Goal: Information Seeking & Learning: Learn about a topic

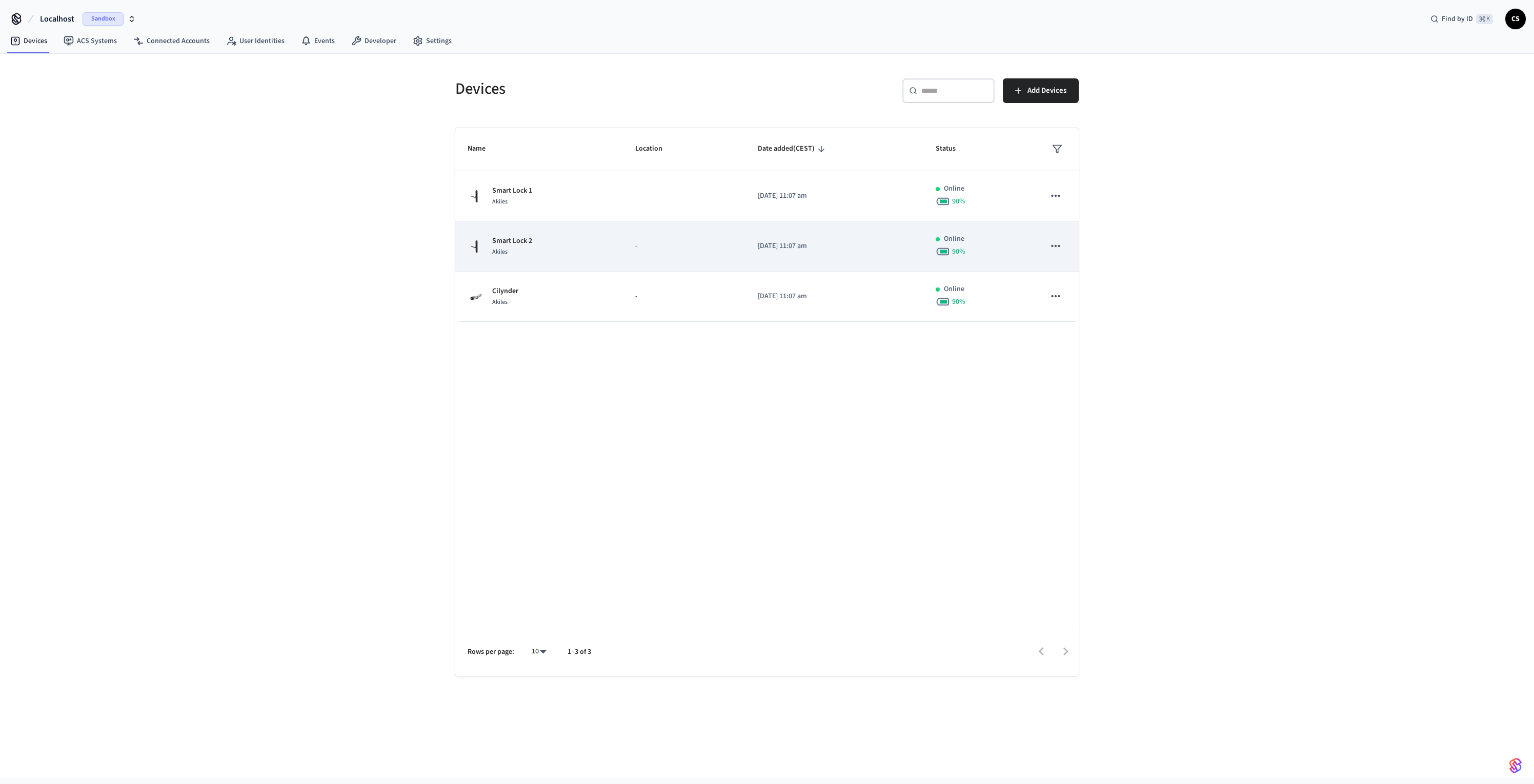
click at [549, 257] on td "Smart Lock 2 Akiles" at bounding box center [539, 246] width 168 height 50
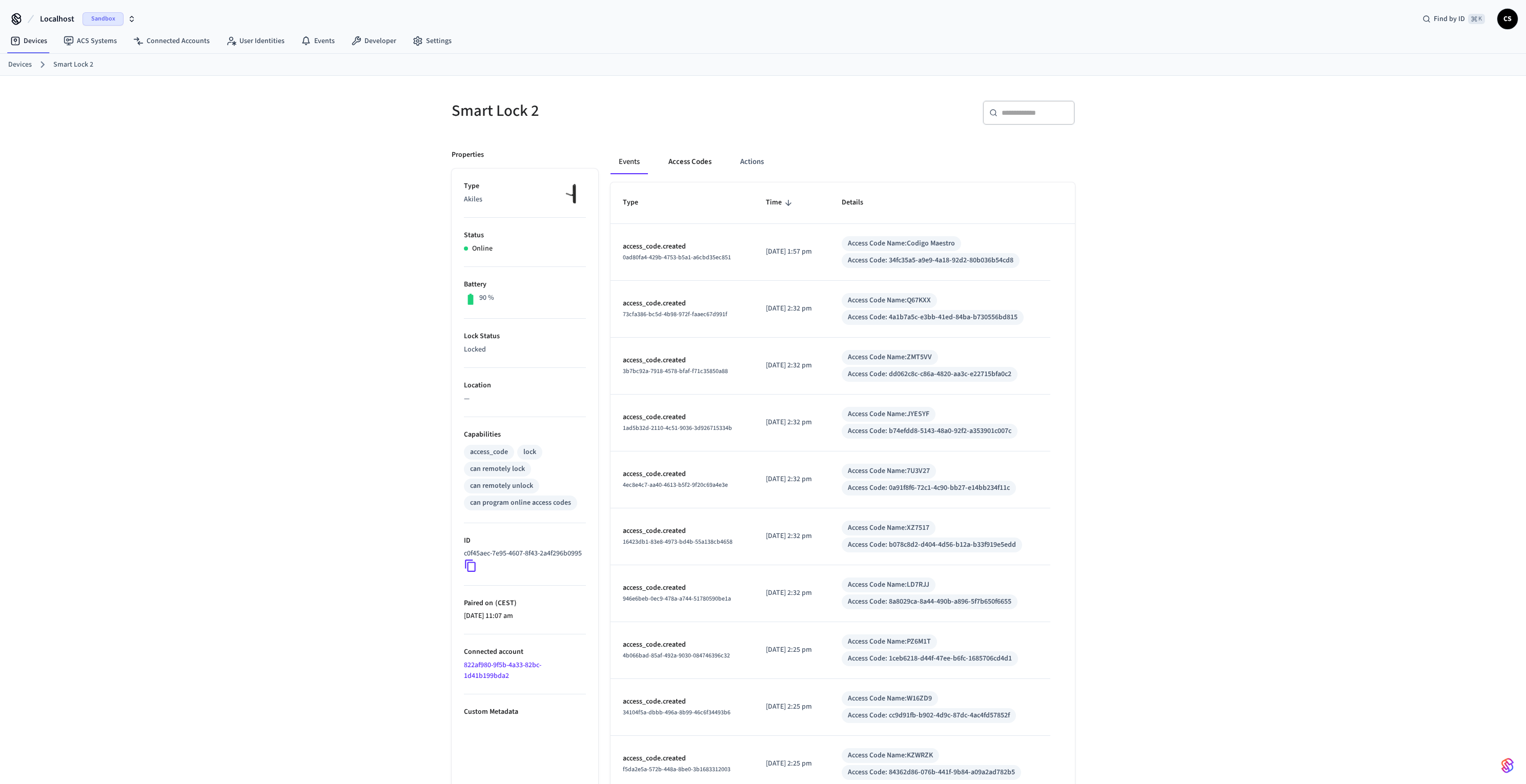
click at [698, 160] on button "Access Codes" at bounding box center [690, 161] width 60 height 24
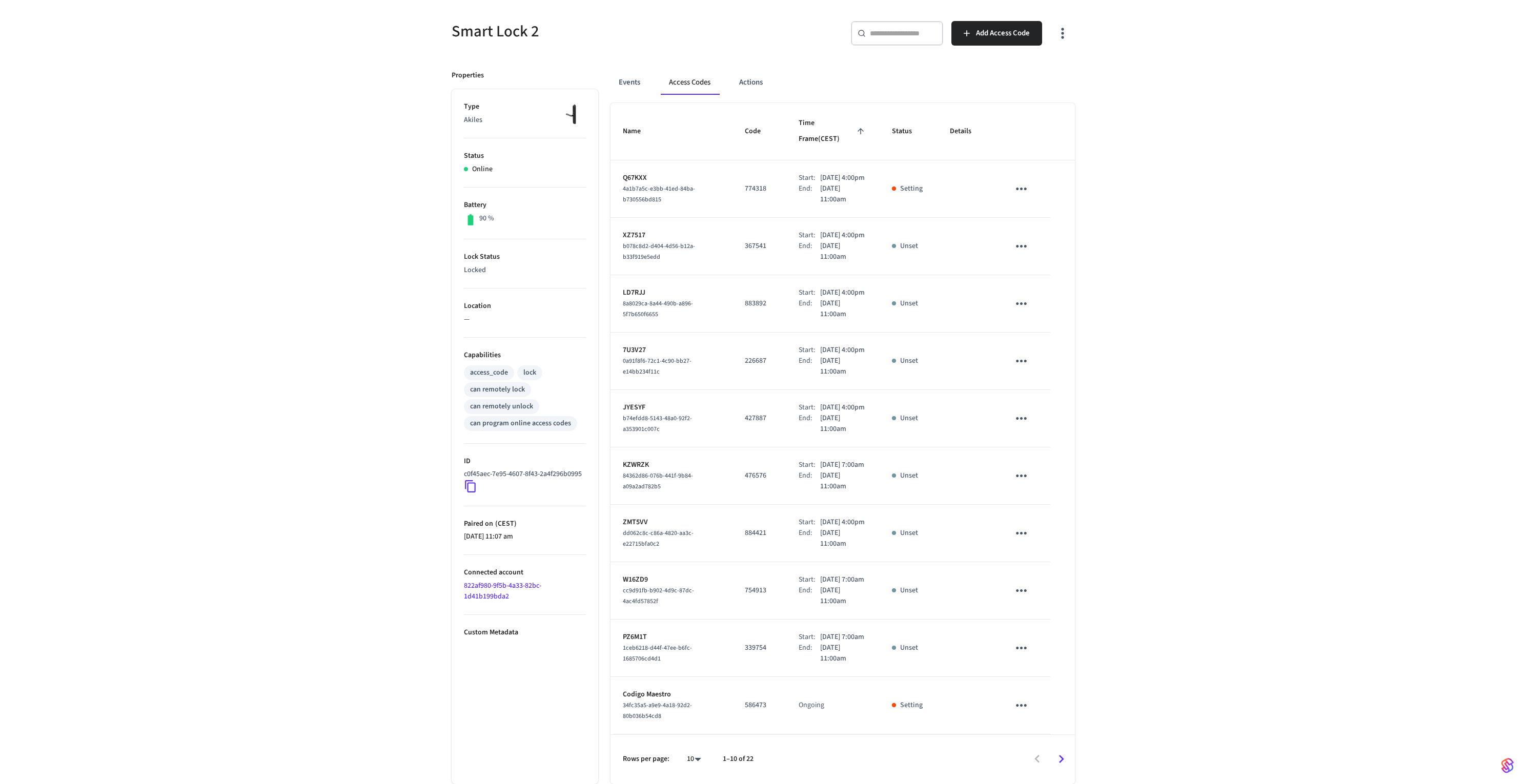
scroll to position [160, 0]
click at [1060, 757] on icon "Go to next page" at bounding box center [1062, 760] width 16 height 16
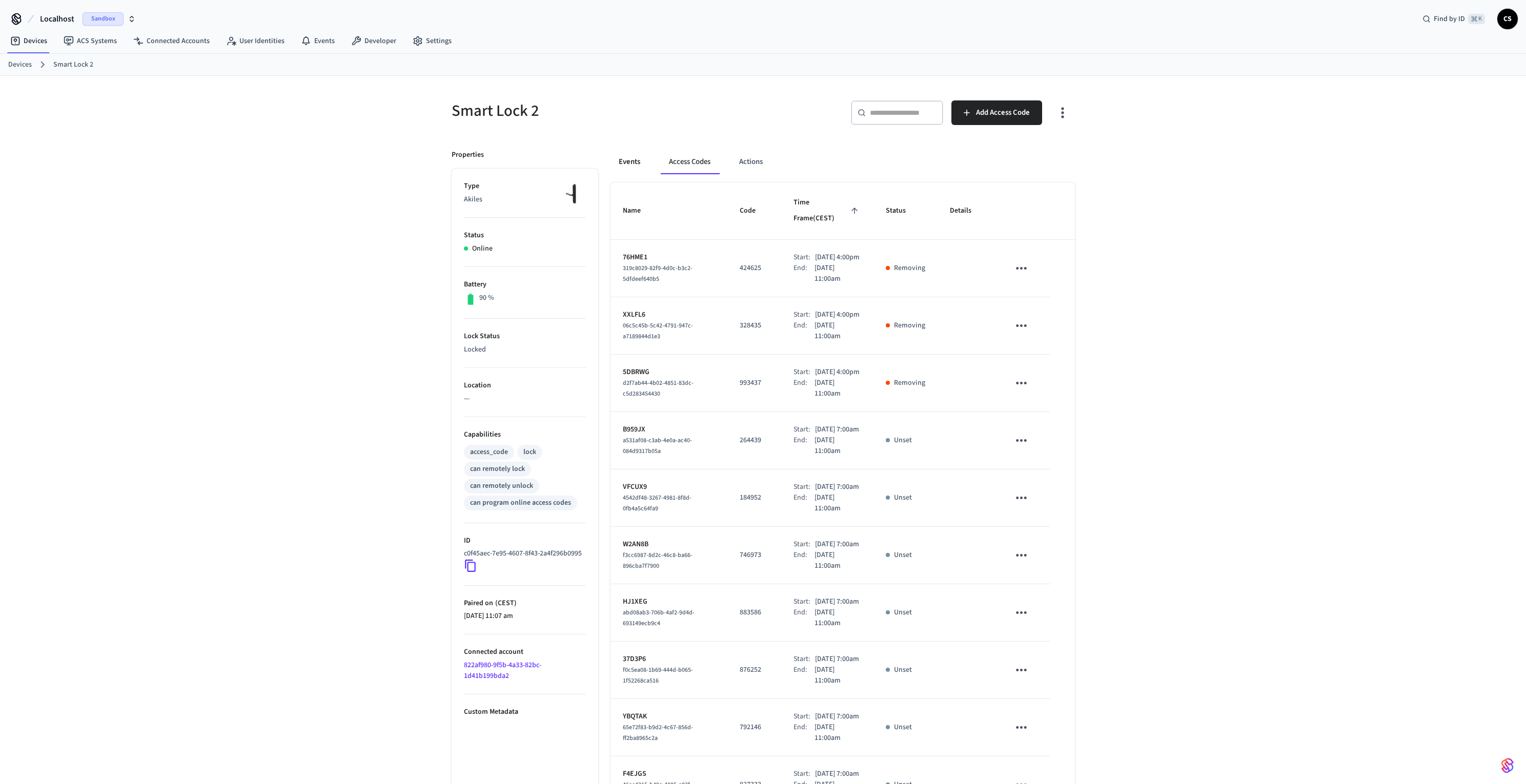
click at [622, 161] on button "Events" at bounding box center [630, 161] width 38 height 24
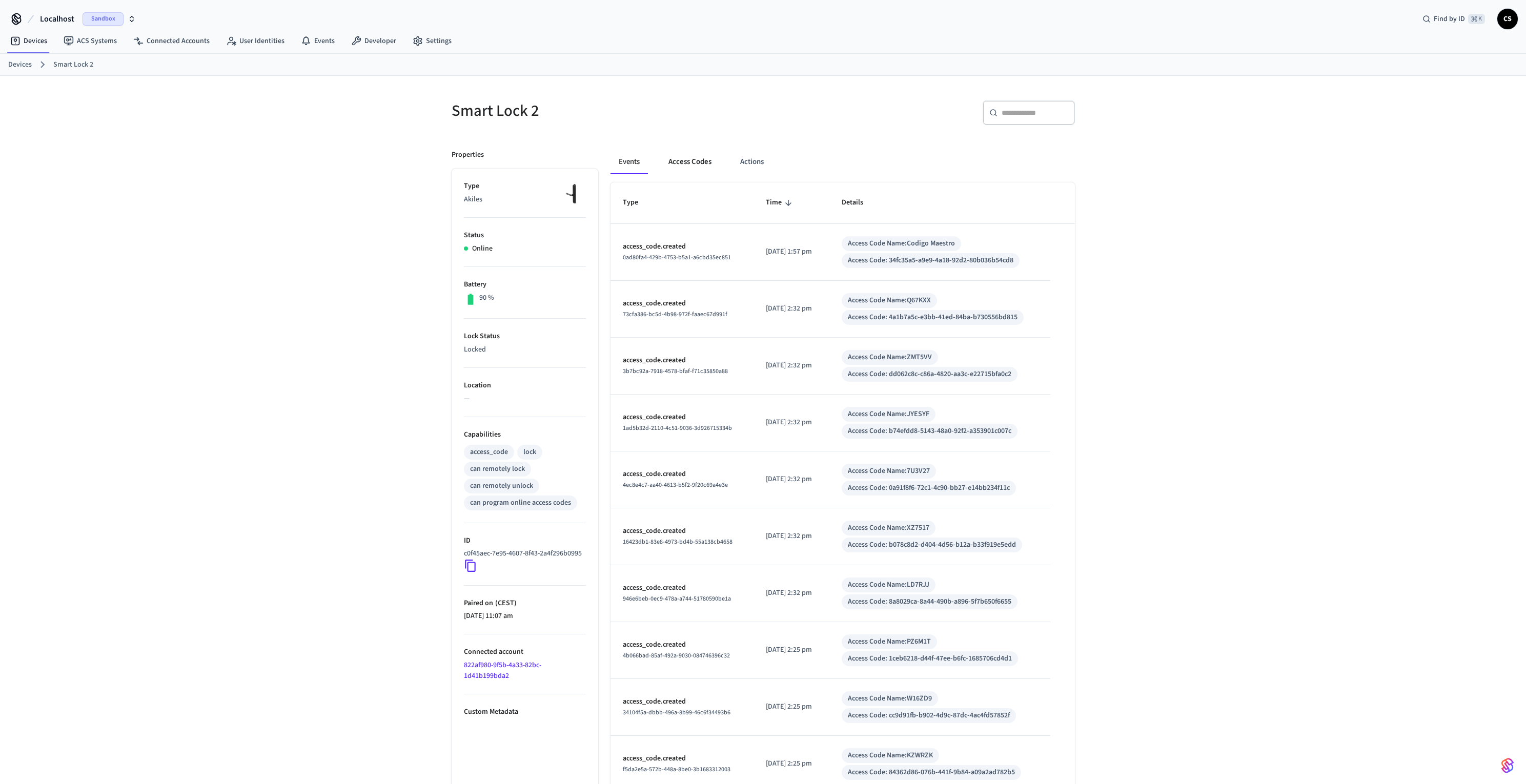
click at [687, 163] on button "Access Codes" at bounding box center [690, 161] width 60 height 24
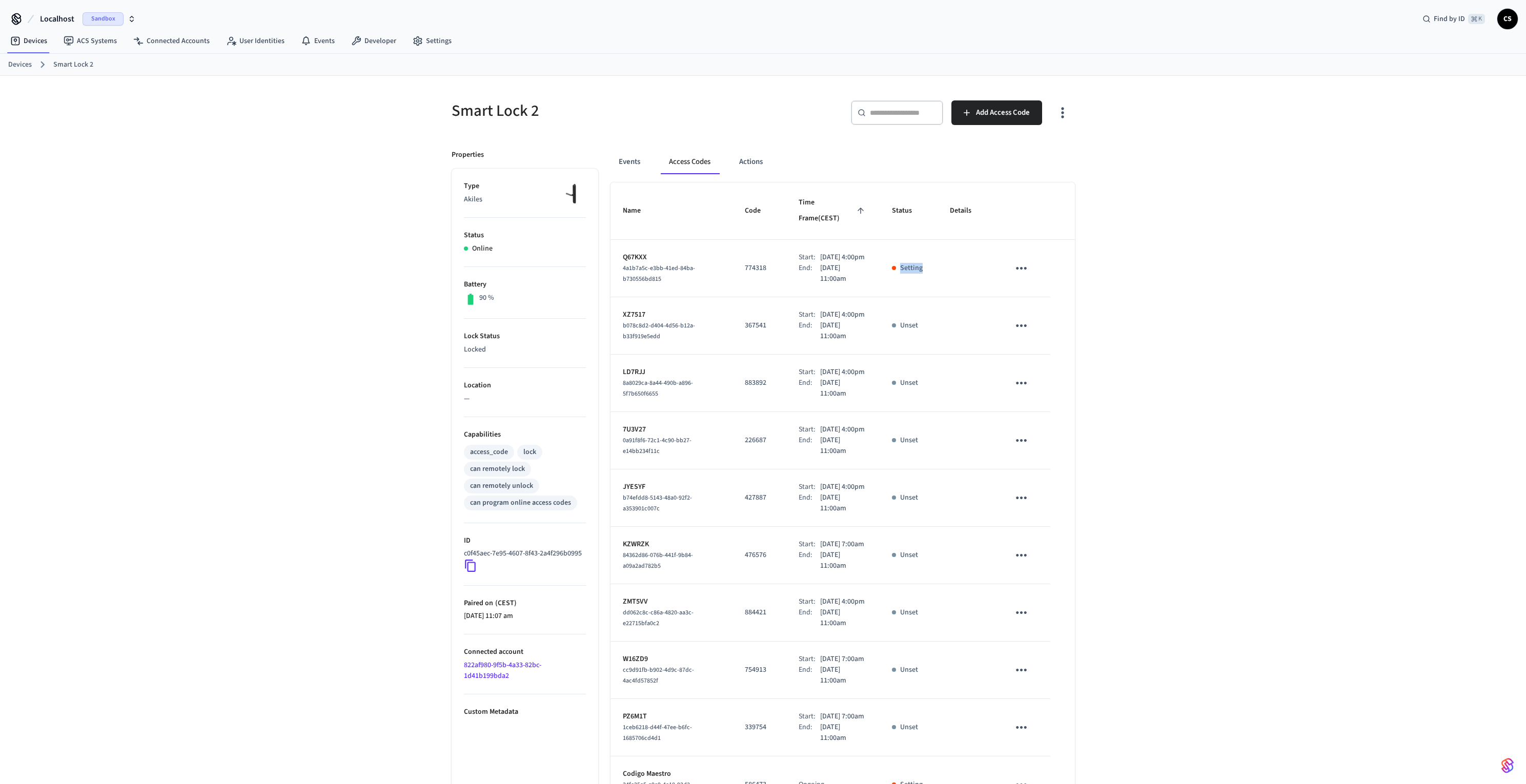
drag, startPoint x: 943, startPoint y: 257, endPoint x: 895, endPoint y: 257, distance: 48.0
click at [895, 257] on tr "Q67KXX 4a1b7a5c-e3bb-41ed-84ba-b730556bd815 774318 Start: [DATE] 4:00pm End: [D…" at bounding box center [842, 268] width 464 height 57
click at [951, 283] on td "sticky table" at bounding box center [967, 268] width 60 height 57
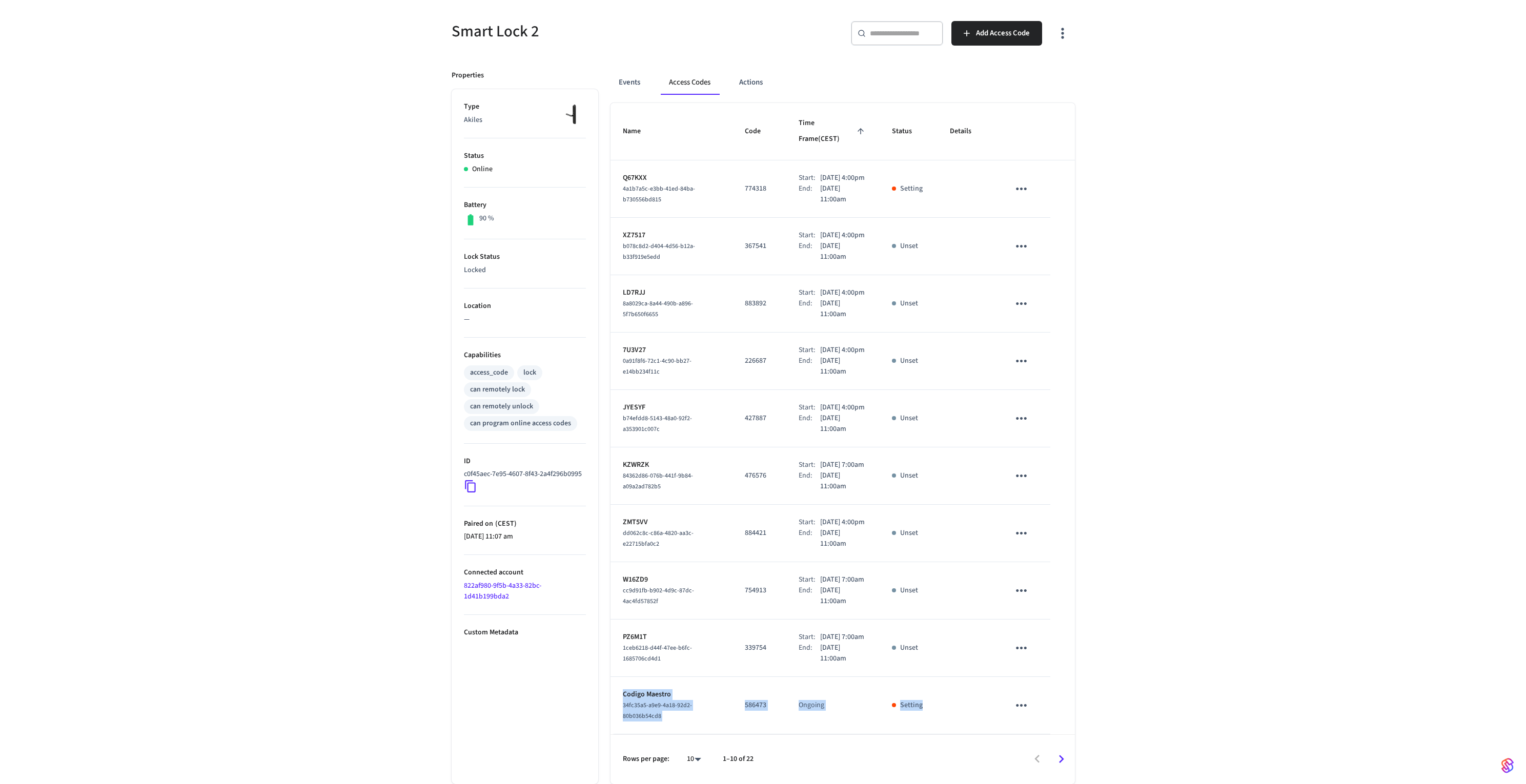
drag, startPoint x: 933, startPoint y: 710, endPoint x: 619, endPoint y: 697, distance: 314.3
click at [619, 697] on tr "Codigo Maestro 34fc35a5-a9e9-4a18-92d2-80b036b54cd8 586473 Ongoing Setting" at bounding box center [842, 705] width 464 height 57
click at [711, 692] on td "Codigo Maestro 34fc35a5-a9e9-4a18-92d2-80b036b54cd8" at bounding box center [672, 705] width 123 height 57
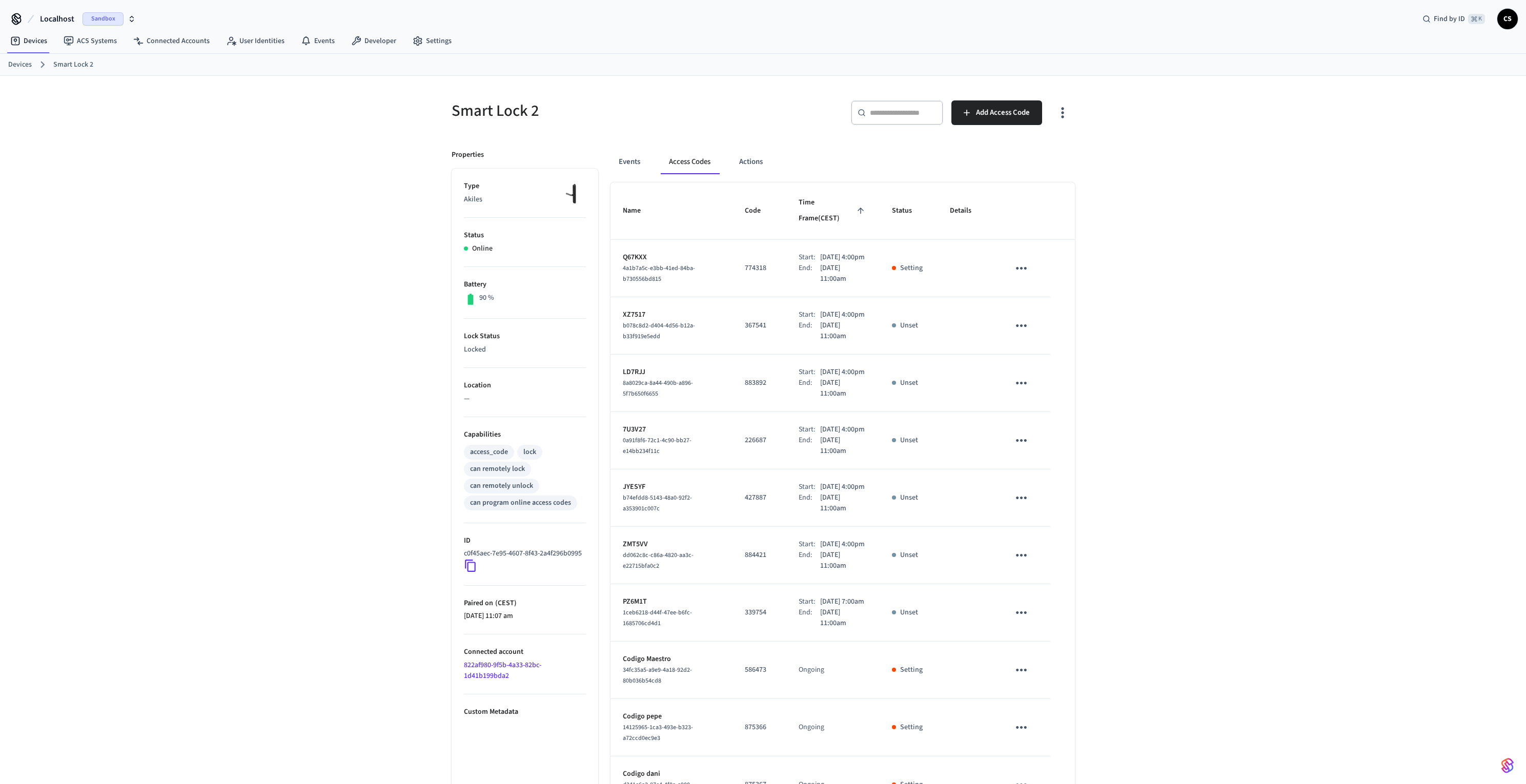
drag, startPoint x: 316, startPoint y: 308, endPoint x: 311, endPoint y: 290, distance: 18.7
click at [316, 308] on div "Smart Lock 2 ​ ​ Add Access Code Properties Type Akiles Status Online Battery 9…" at bounding box center [763, 469] width 1526 height 788
click at [159, 45] on link "Connected Accounts" at bounding box center [171, 40] width 93 height 18
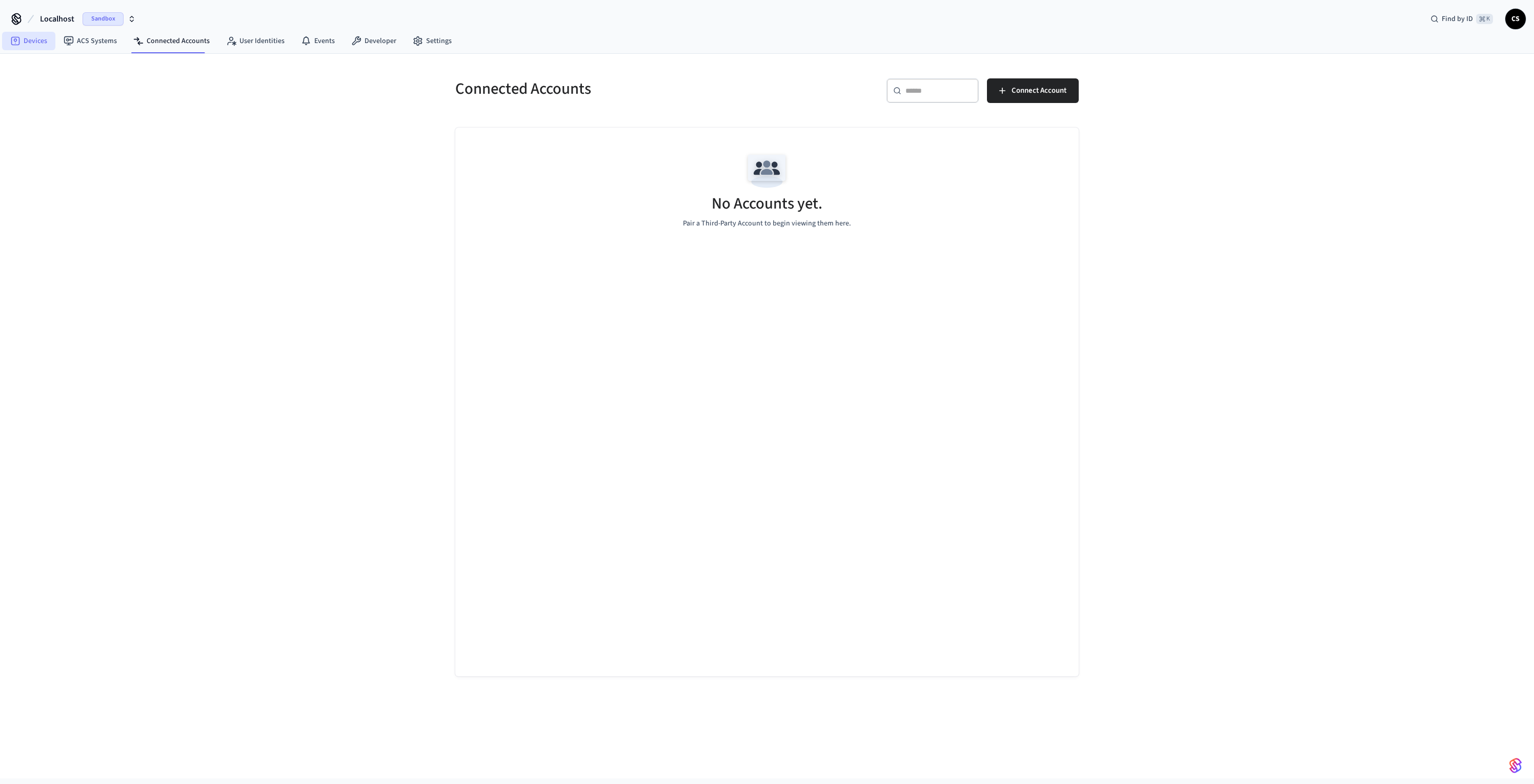
click at [17, 37] on icon at bounding box center [15, 41] width 9 height 9
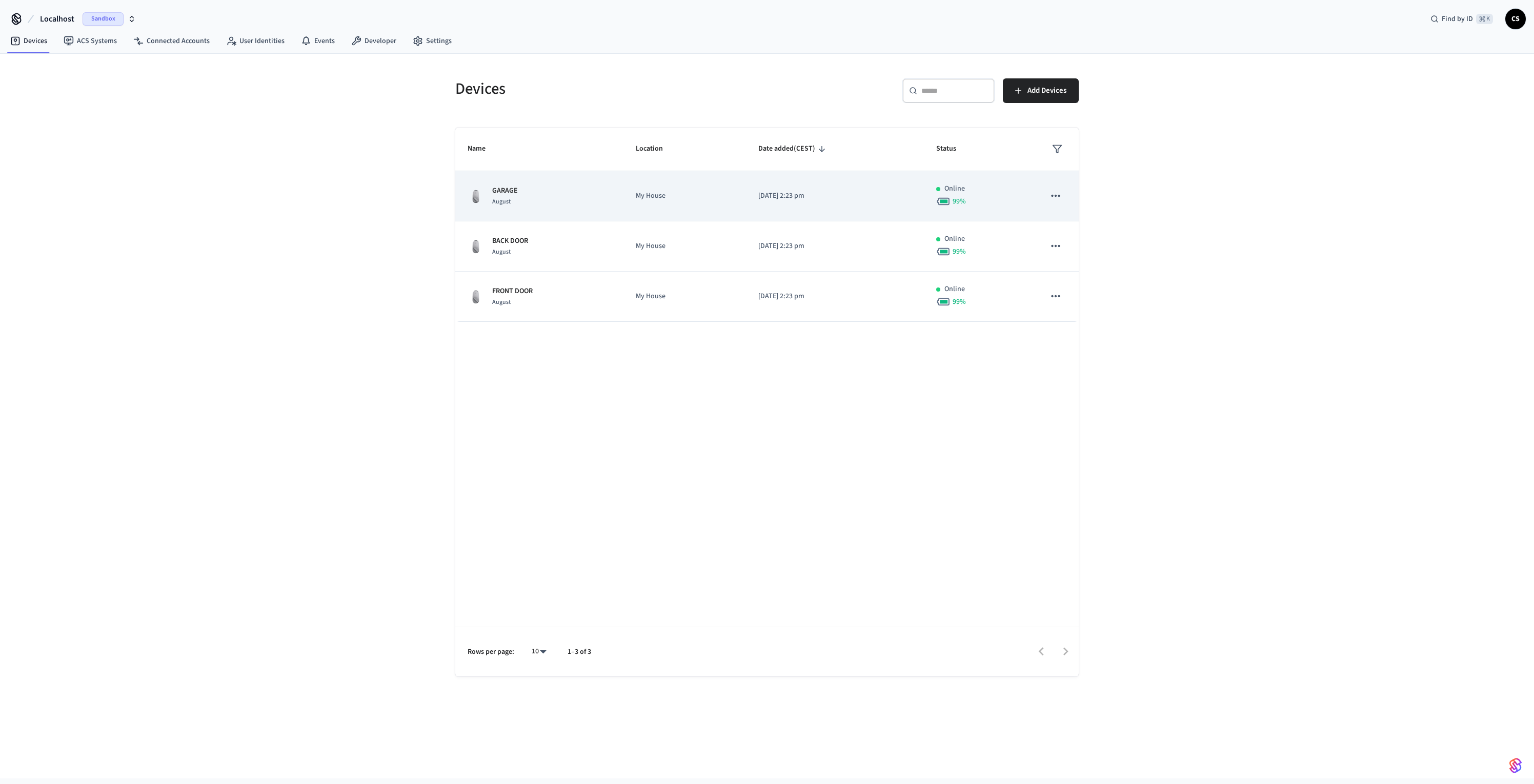
click at [580, 203] on div "GARAGE August" at bounding box center [539, 196] width 143 height 21
